Goal: Register for event/course

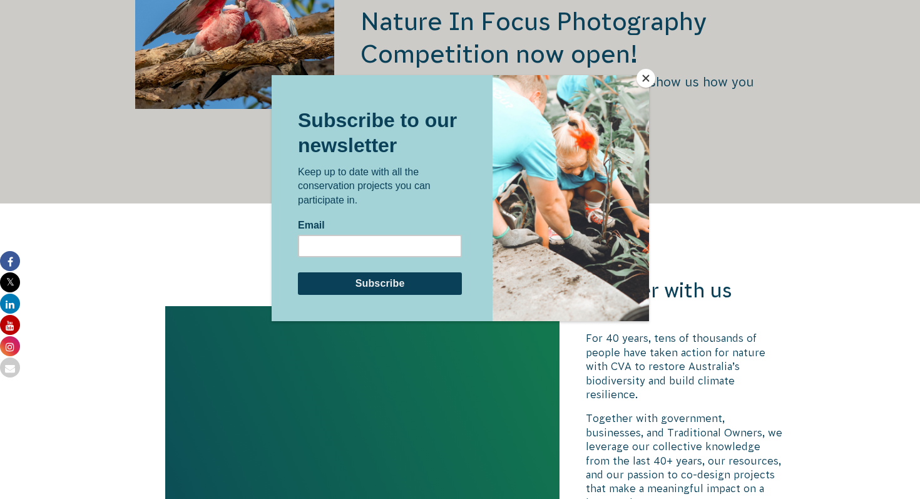
scroll to position [2717, 0]
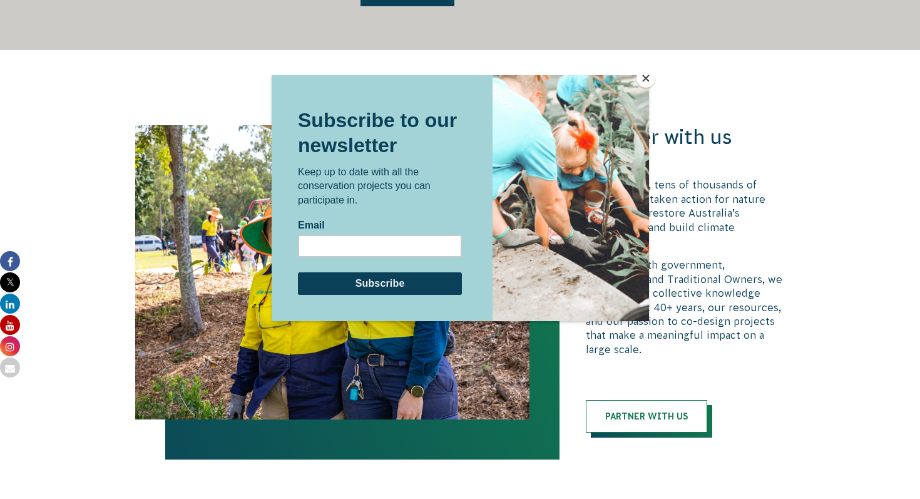
click at [641, 75] on button "Close" at bounding box center [645, 78] width 19 height 19
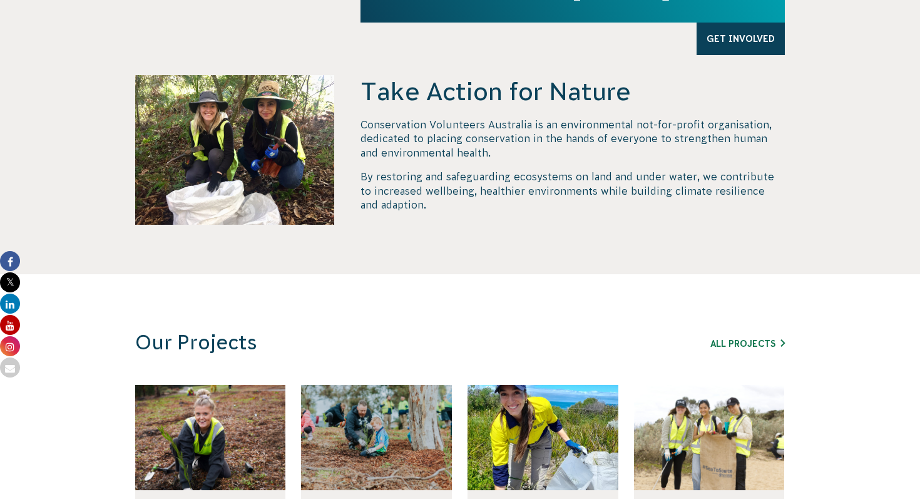
scroll to position [0, 0]
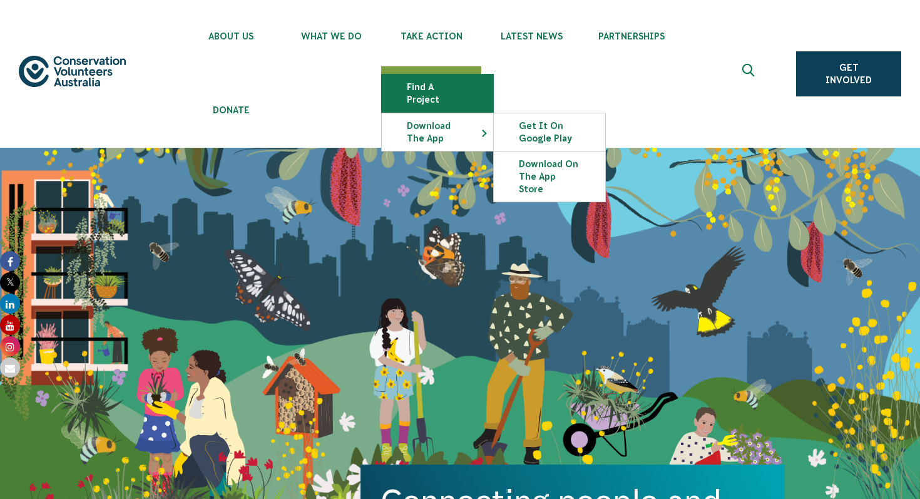
click at [444, 90] on link "Find a project" at bounding box center [437, 93] width 111 height 38
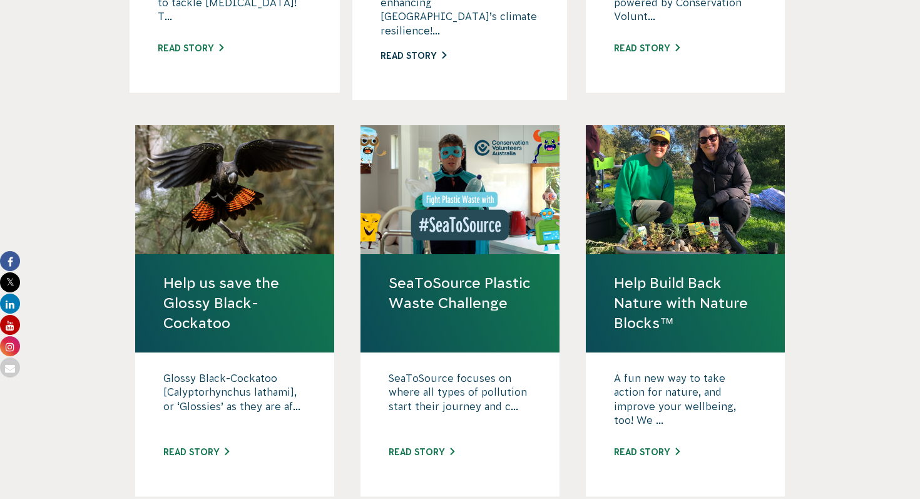
scroll to position [1253, 0]
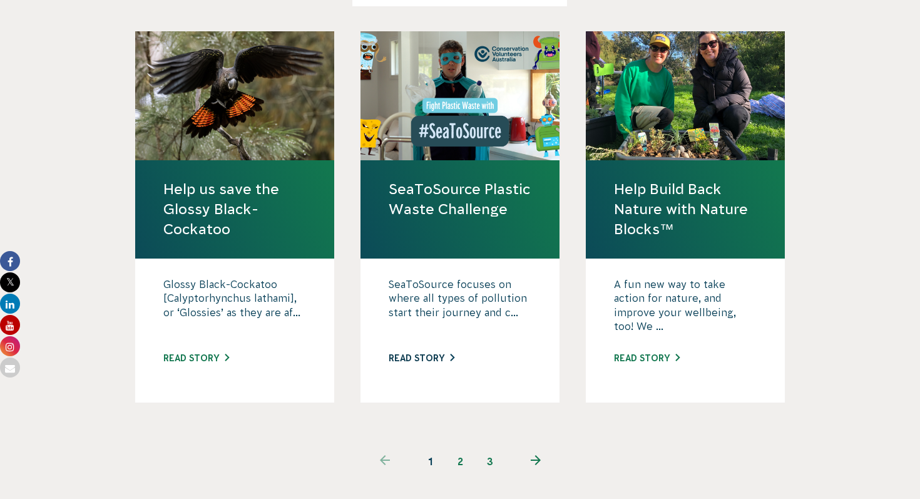
click at [428, 353] on link "Read story" at bounding box center [421, 358] width 66 height 10
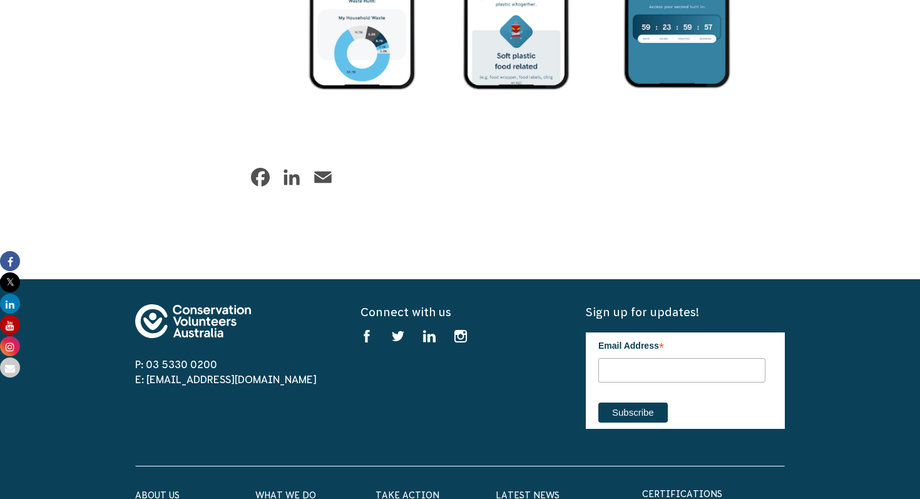
scroll to position [2269, 0]
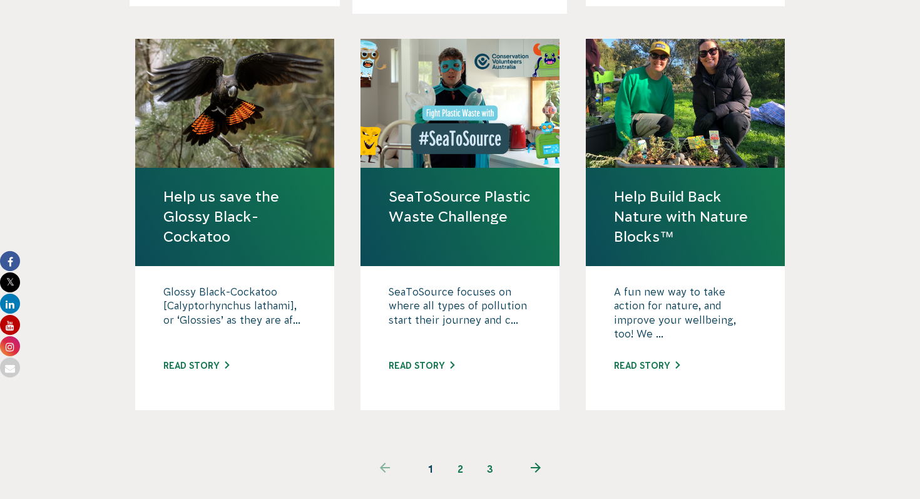
scroll to position [1253, 0]
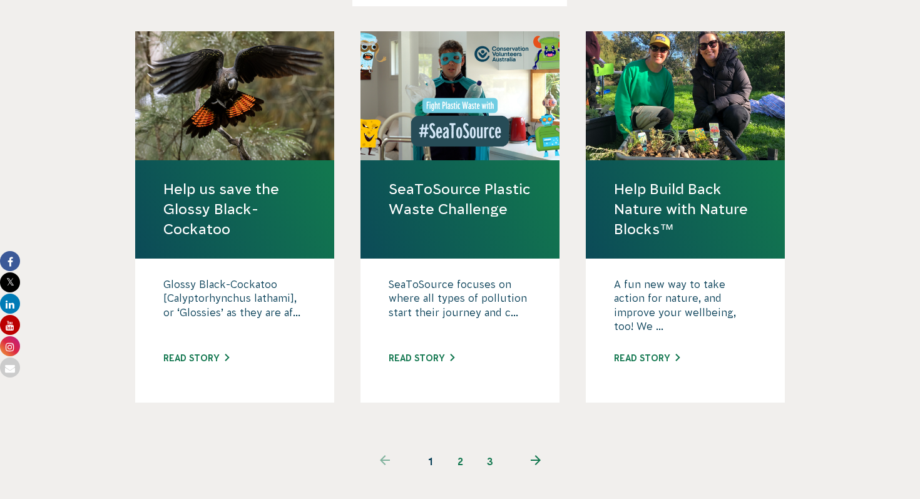
click at [464, 446] on link "2" at bounding box center [460, 461] width 30 height 30
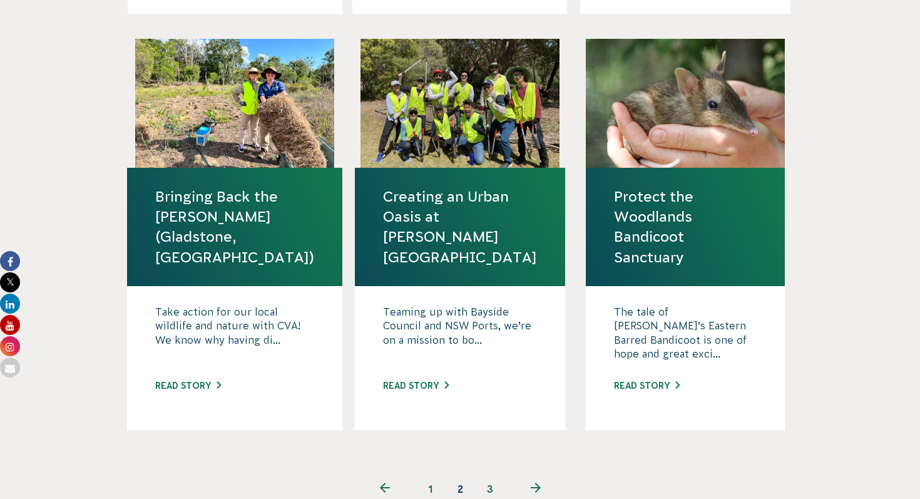
scroll to position [1279, 0]
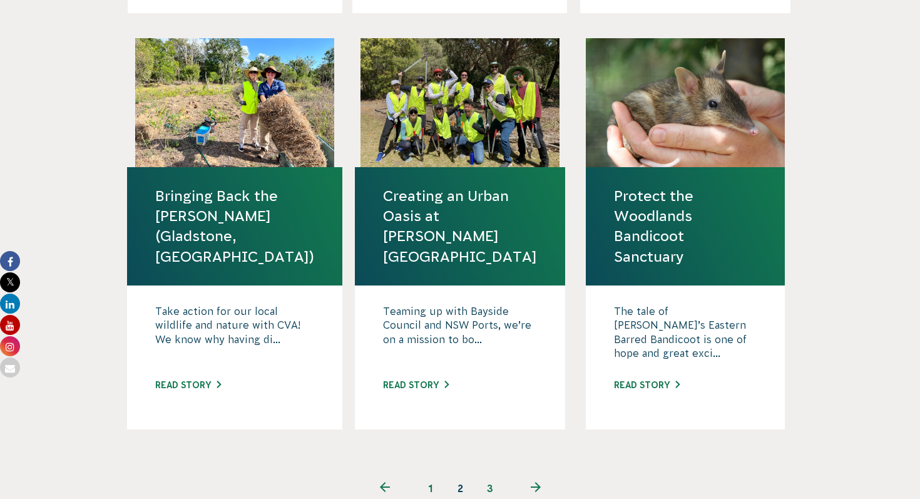
click at [482, 473] on link "3" at bounding box center [490, 488] width 30 height 30
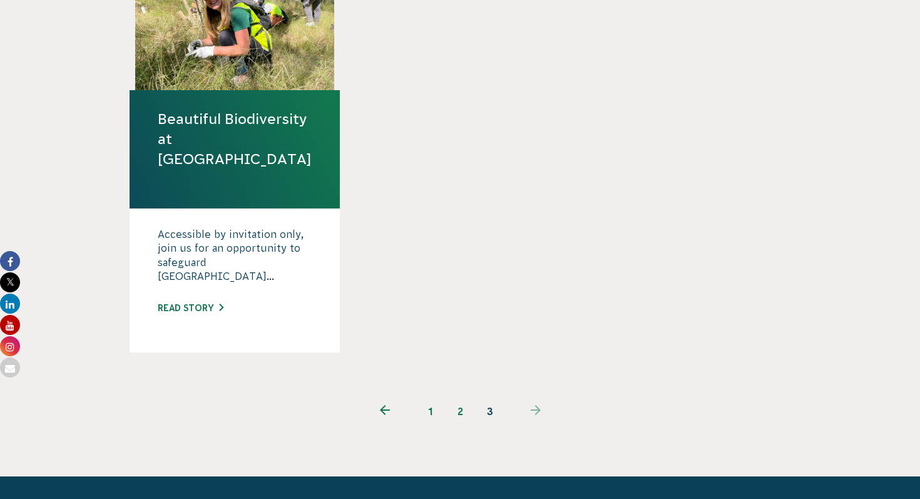
scroll to position [1219, 0]
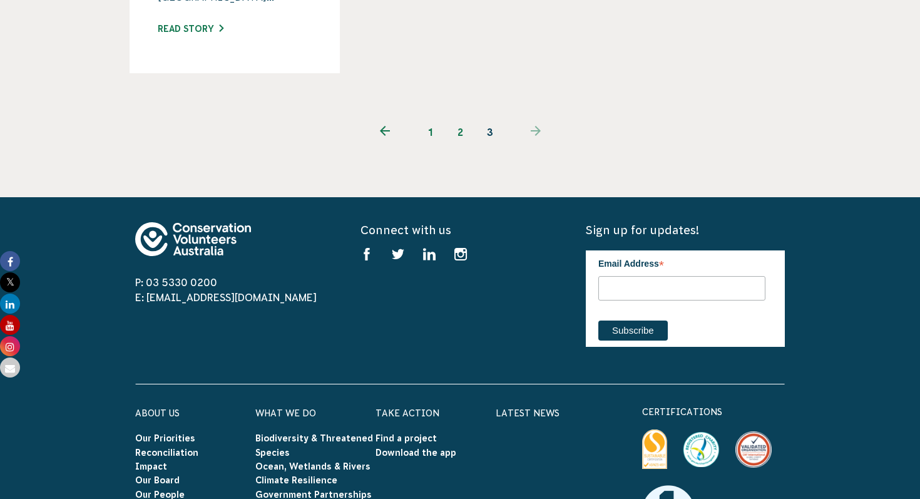
click at [425, 117] on link "1" at bounding box center [430, 132] width 30 height 30
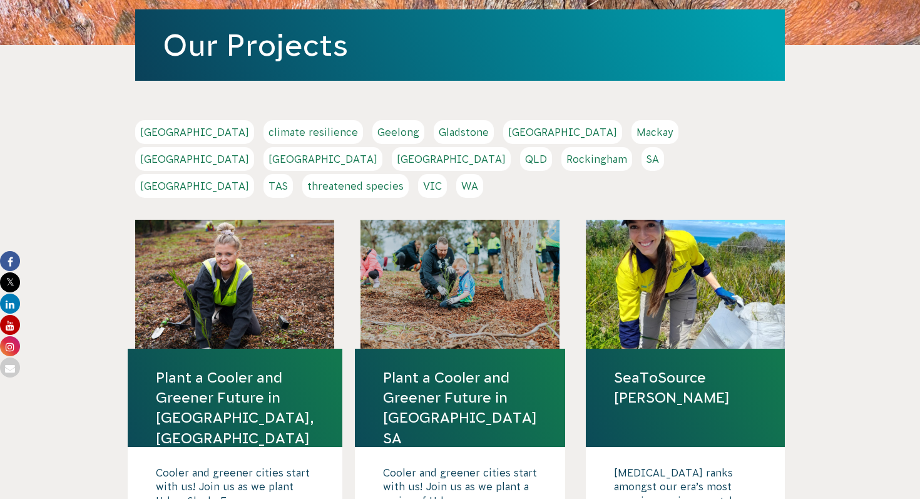
scroll to position [277, 0]
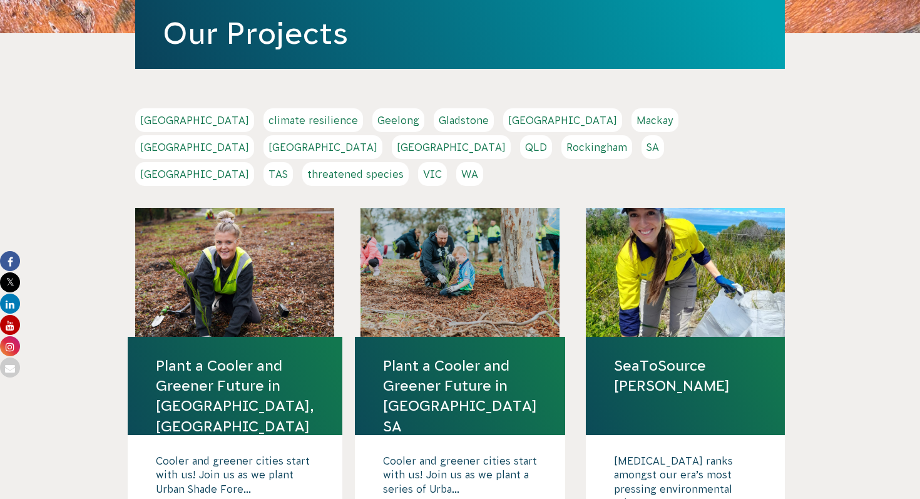
click at [248, 276] on div at bounding box center [234, 272] width 199 height 129
click at [226, 355] on link "Plant a Cooler and Greener Future in Ipswich, QLD" at bounding box center [235, 395] width 158 height 81
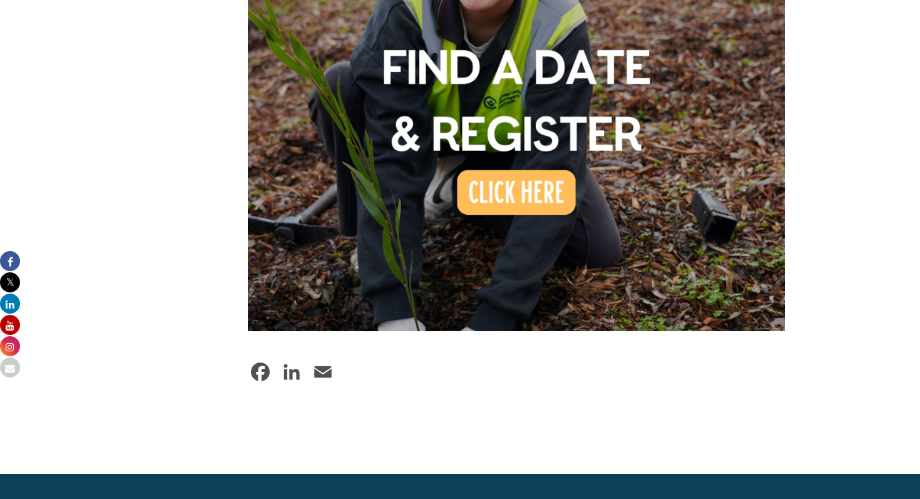
scroll to position [993, 0]
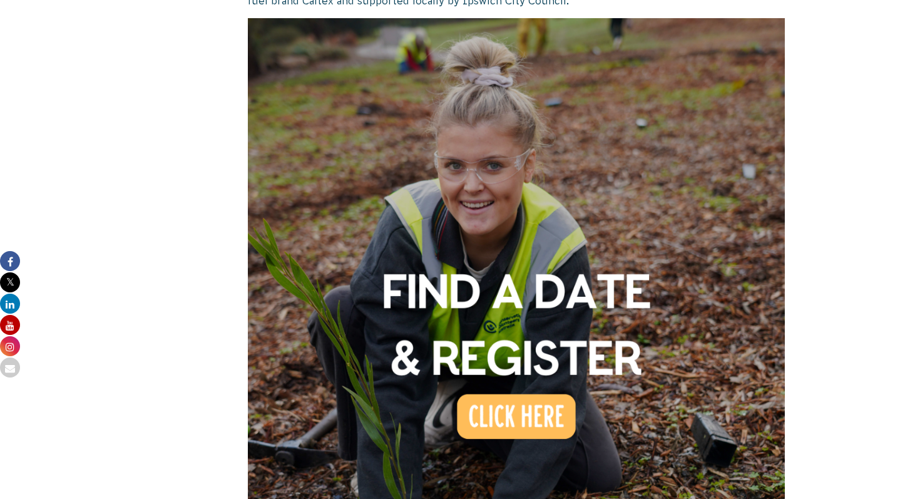
click at [531, 385] on img at bounding box center [516, 286] width 537 height 537
